Goal: Contribute content

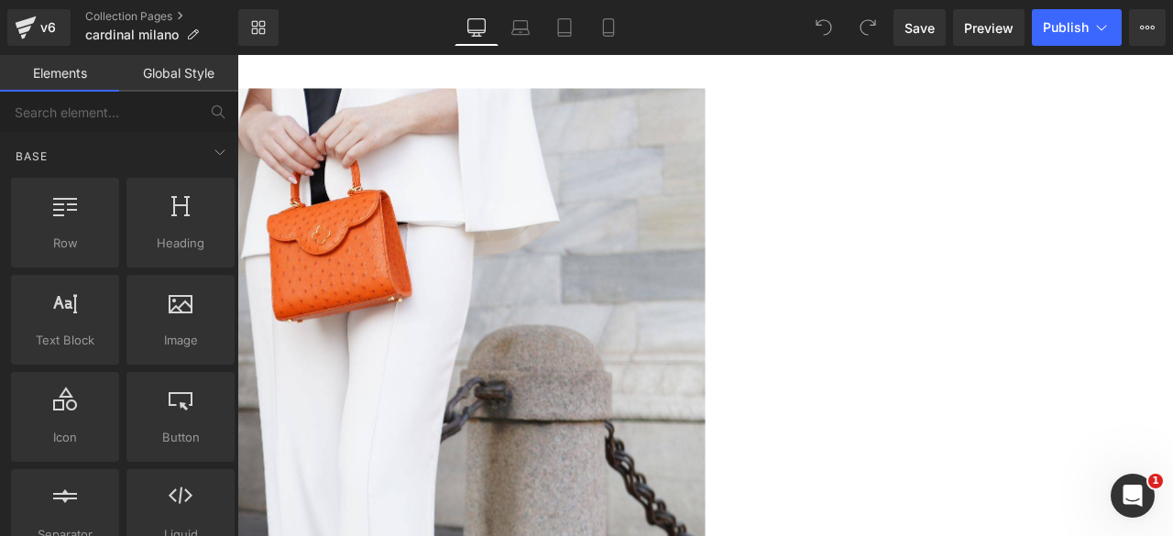
scroll to position [882, 0]
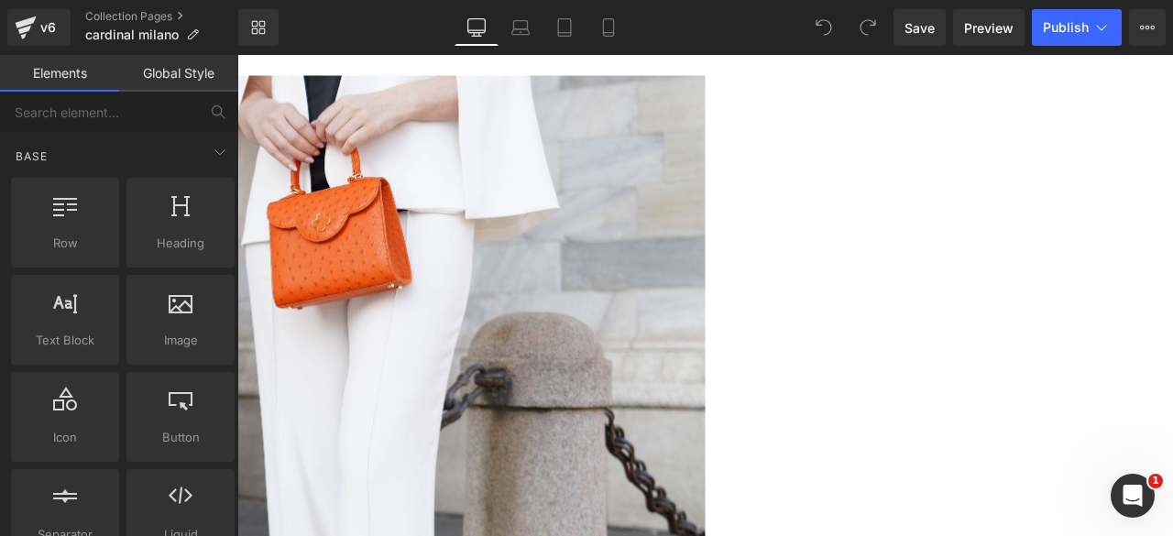
click at [768, 212] on img at bounding box center [237, 374] width 1109 height 589
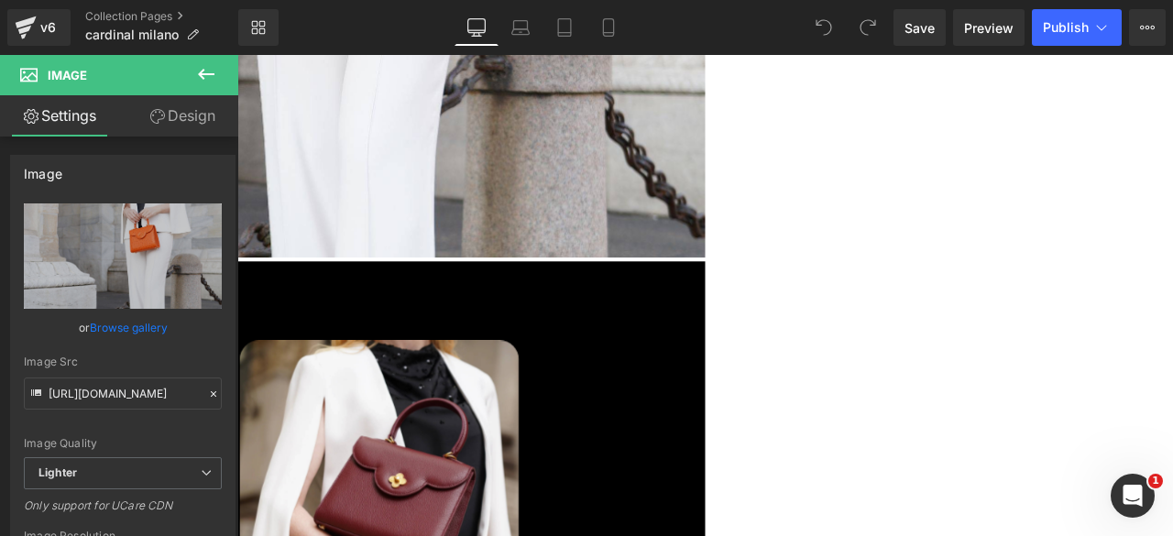
scroll to position [1257, 0]
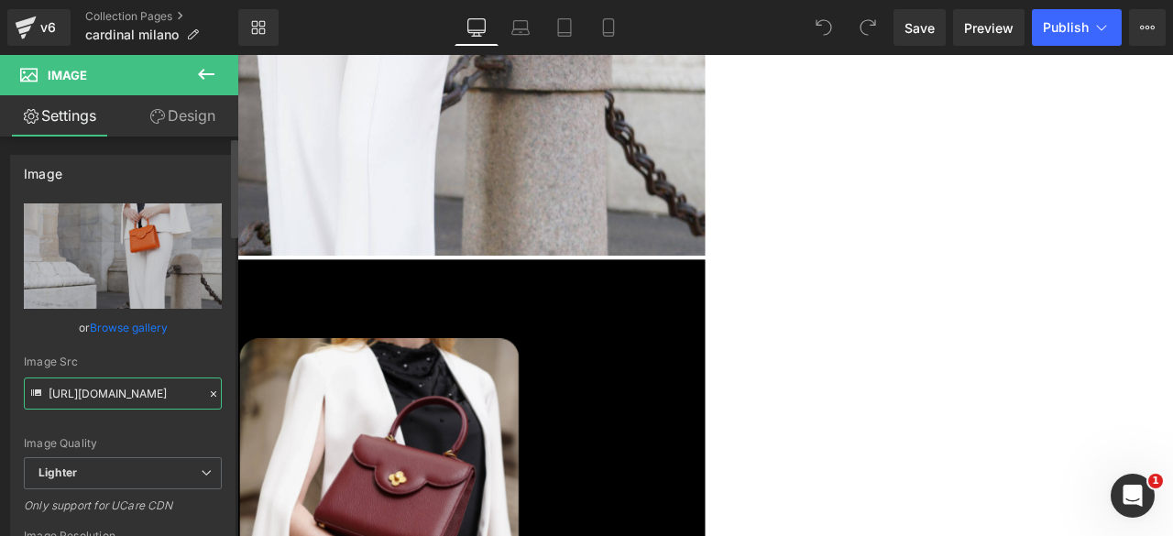
click at [86, 399] on input "[URL][DOMAIN_NAME]" at bounding box center [123, 394] width 198 height 32
paste input "78cd15dc-345c-4323-946a-c62f93b6e5f1/-/format/auto/-/preview/3000x3000/-/qualit…"
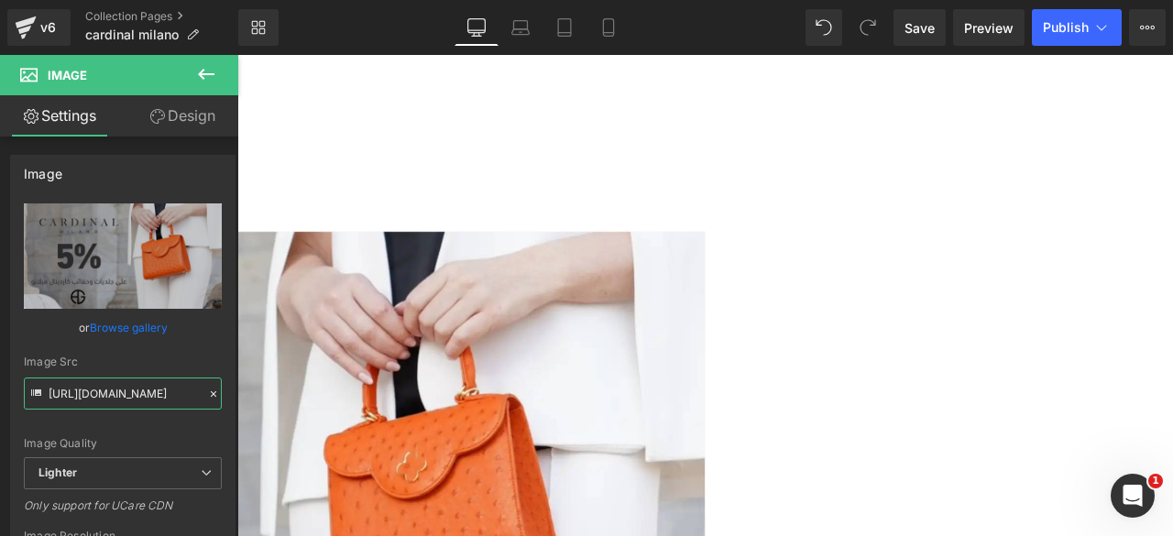
scroll to position [686, 0]
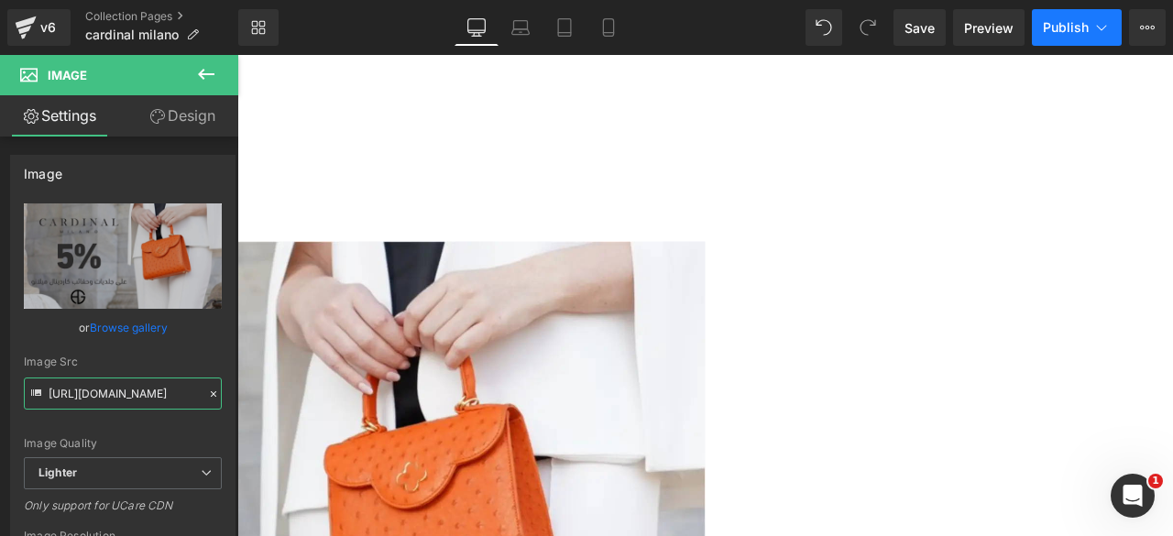
type input "[URL][DOMAIN_NAME]"
click at [1056, 27] on span "Publish" at bounding box center [1066, 27] width 46 height 15
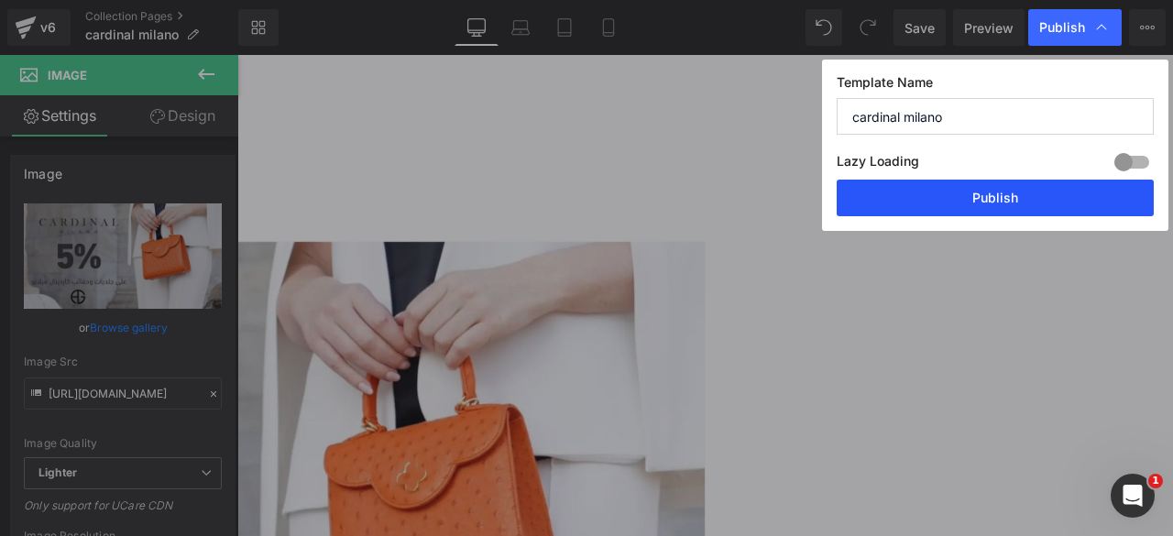
click at [0, 0] on button "Publish" at bounding box center [0, 0] width 0 height 0
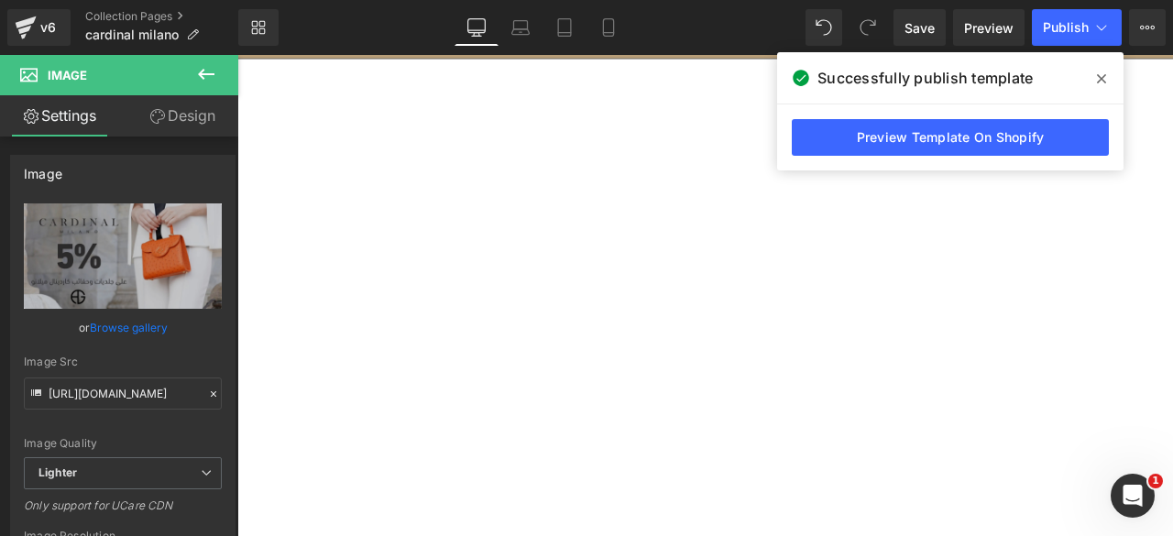
scroll to position [171, 0]
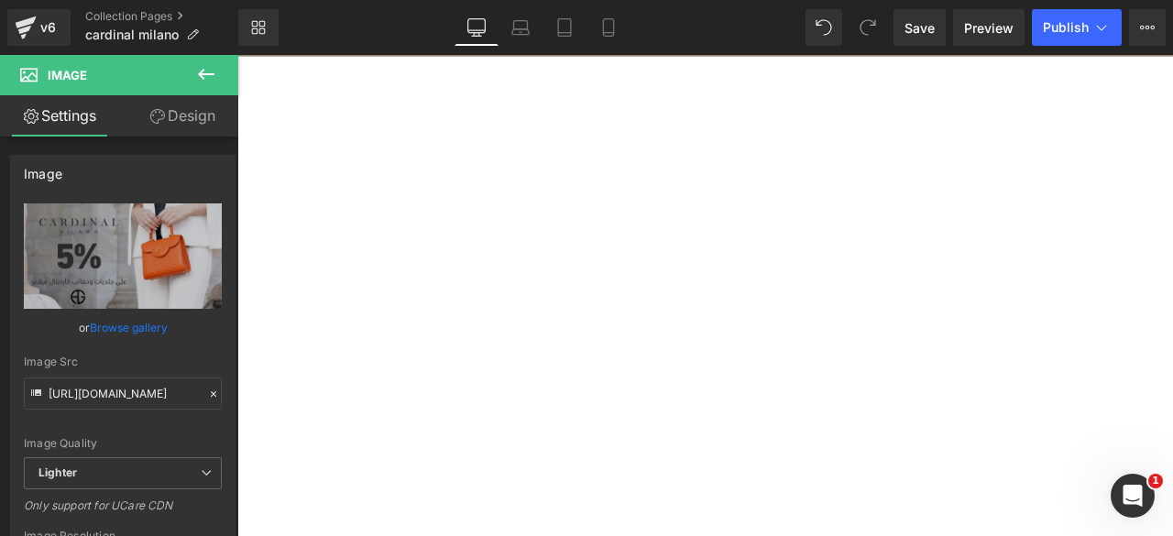
scroll to position [0, 0]
